Goal: Task Accomplishment & Management: Use online tool/utility

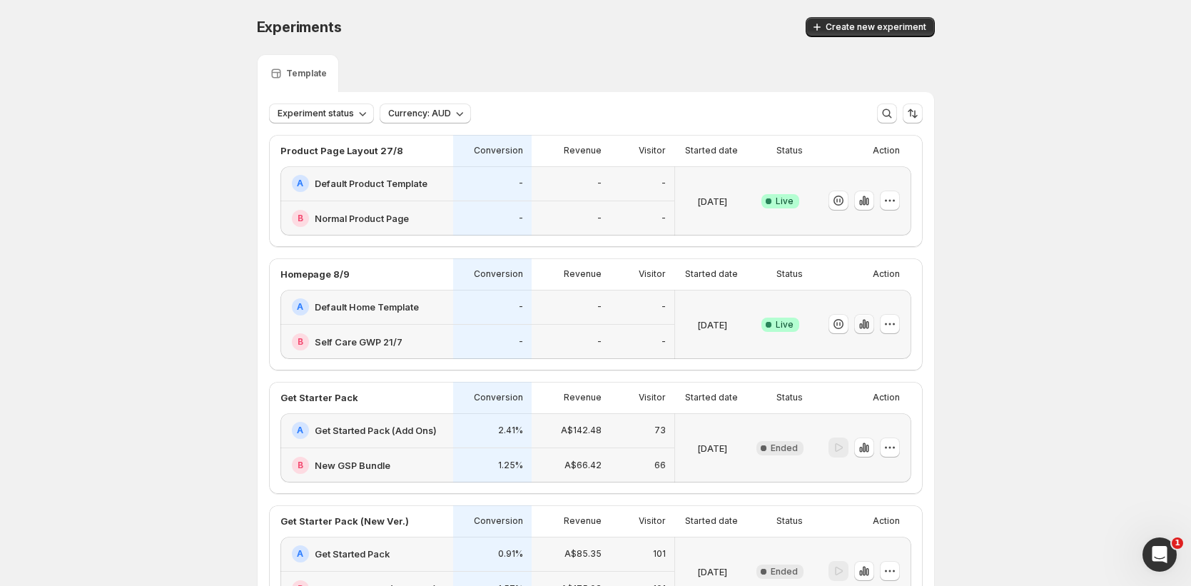
click at [871, 323] on icon "button" at bounding box center [864, 324] width 14 height 14
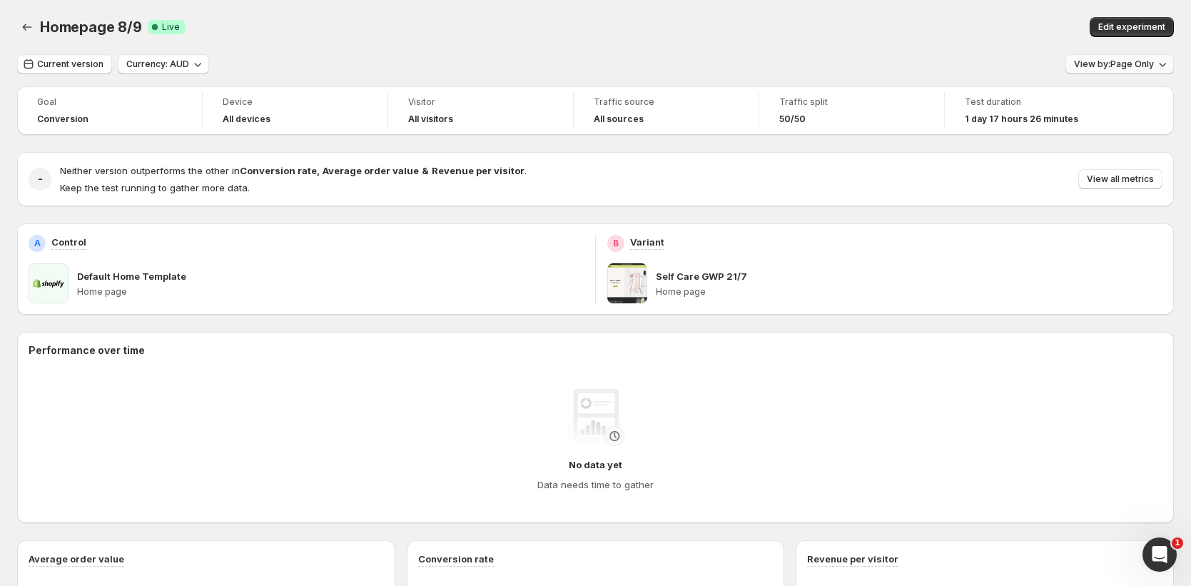
click at [1169, 68] on icon "button" at bounding box center [1162, 64] width 14 height 14
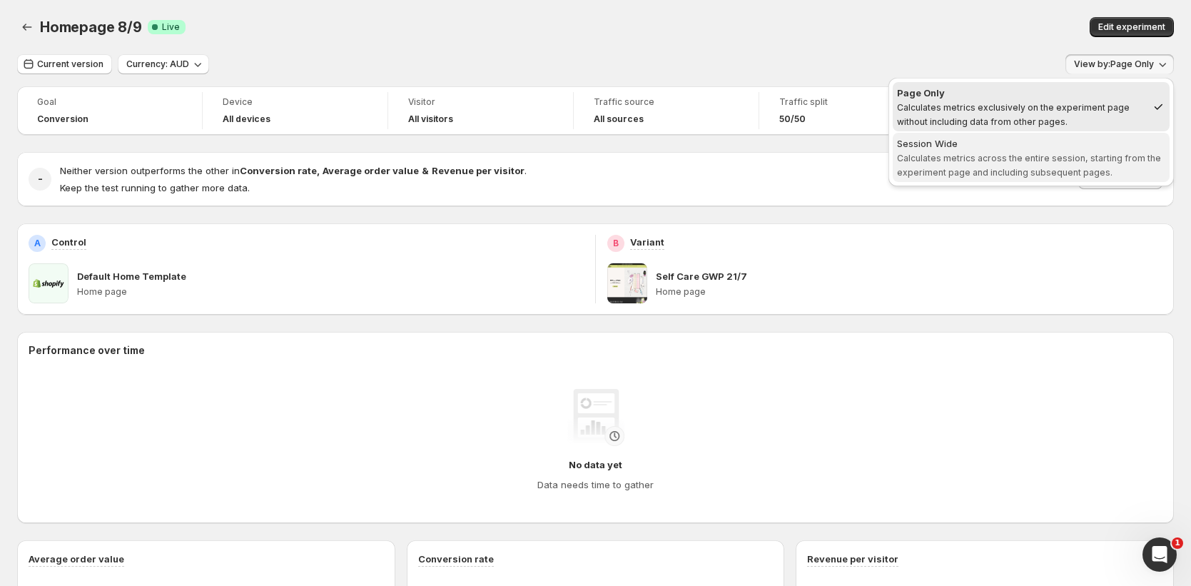
click at [1044, 163] on span "Session Wide Calculates metrics across the entire session, starting from the ex…" at bounding box center [1031, 157] width 268 height 43
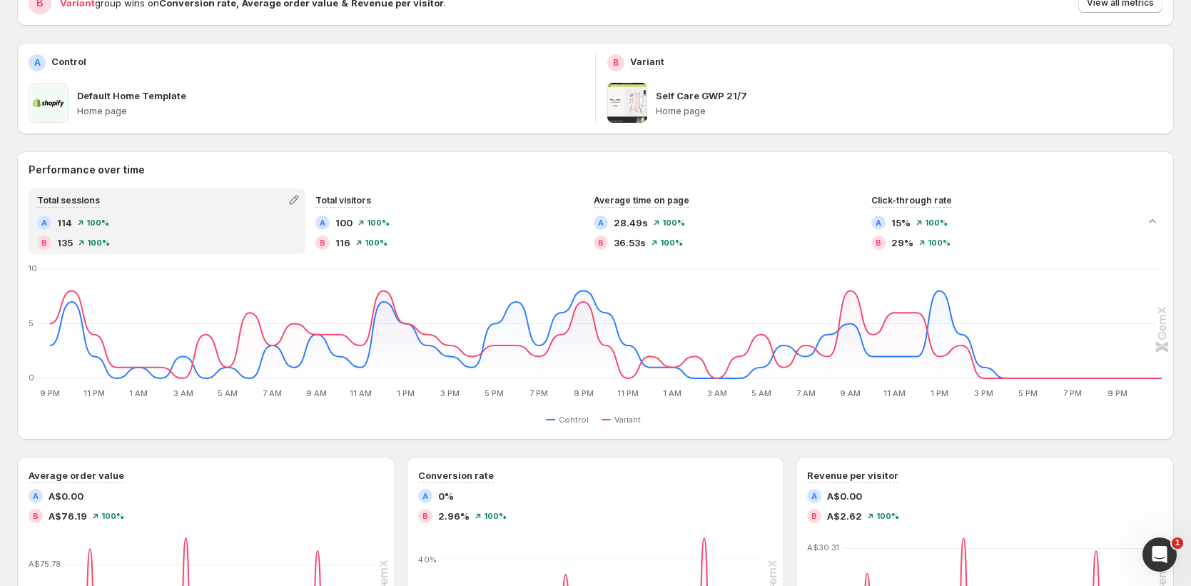
scroll to position [30, 0]
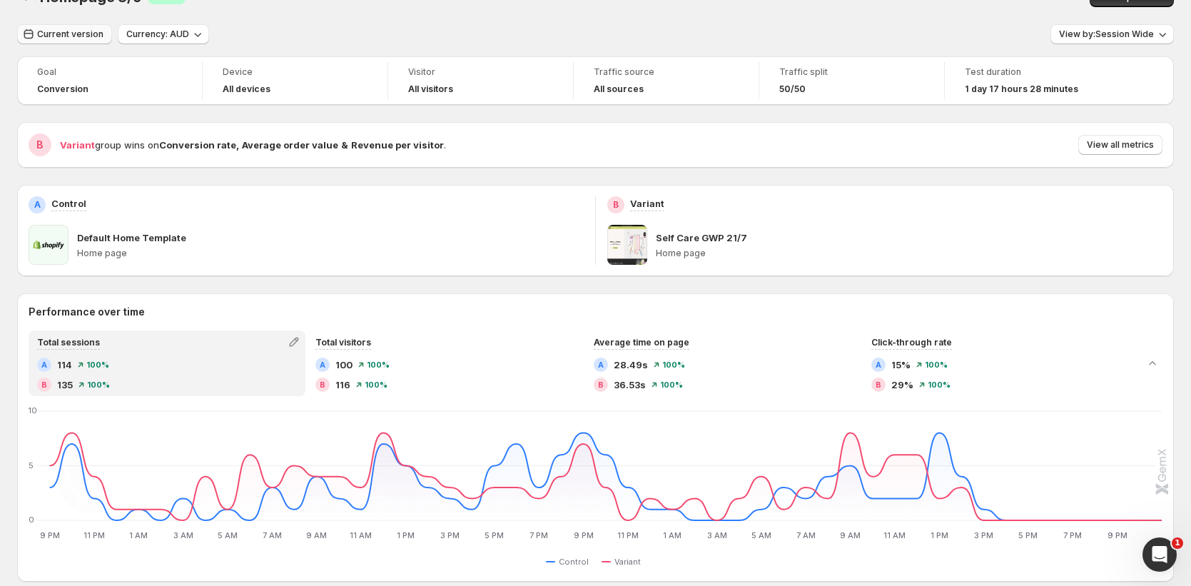
click at [88, 37] on span "Current version" at bounding box center [70, 34] width 66 height 11
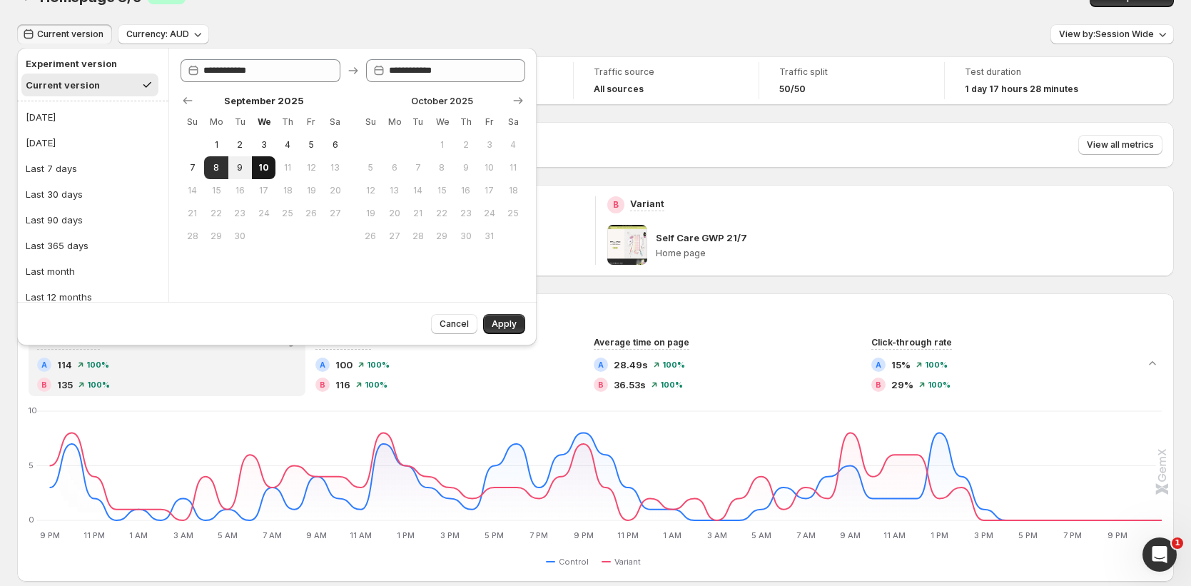
click at [258, 163] on span "10" at bounding box center [264, 167] width 12 height 11
type input "**********"
click at [492, 320] on span "Apply" at bounding box center [504, 323] width 25 height 11
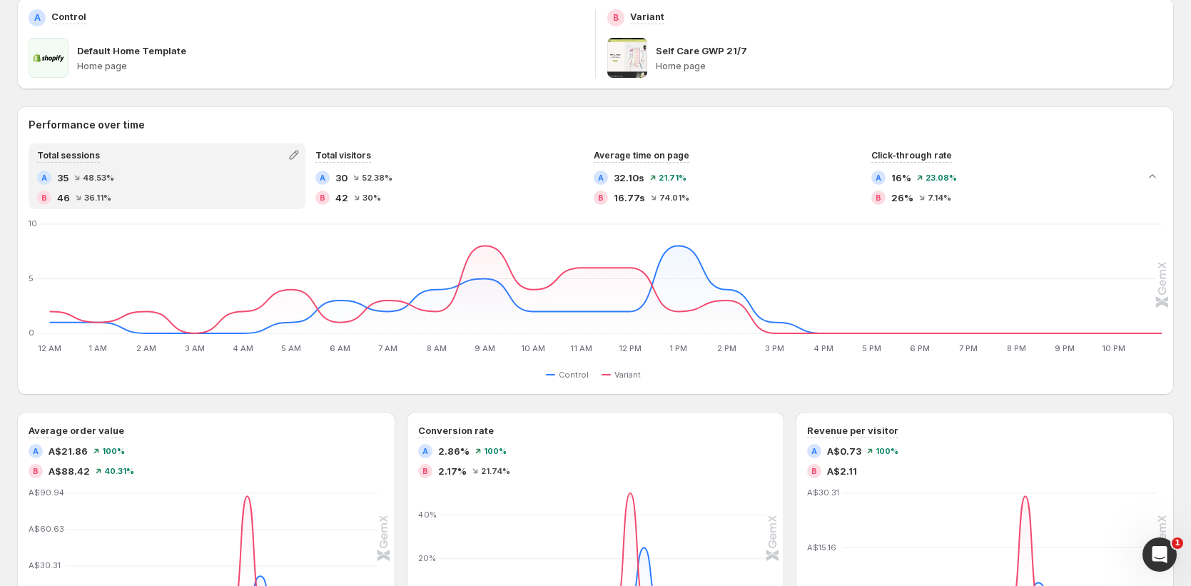
scroll to position [213, 0]
